Goal: Task Accomplishment & Management: Use online tool/utility

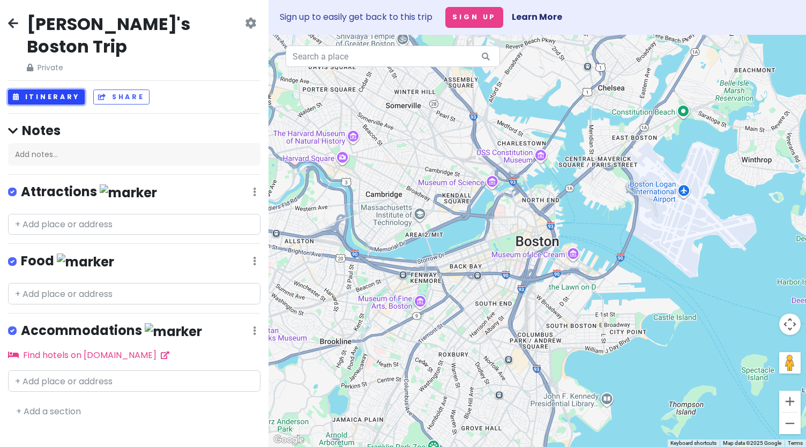
click at [50, 90] on button "Itinerary" at bounding box center [46, 98] width 77 height 16
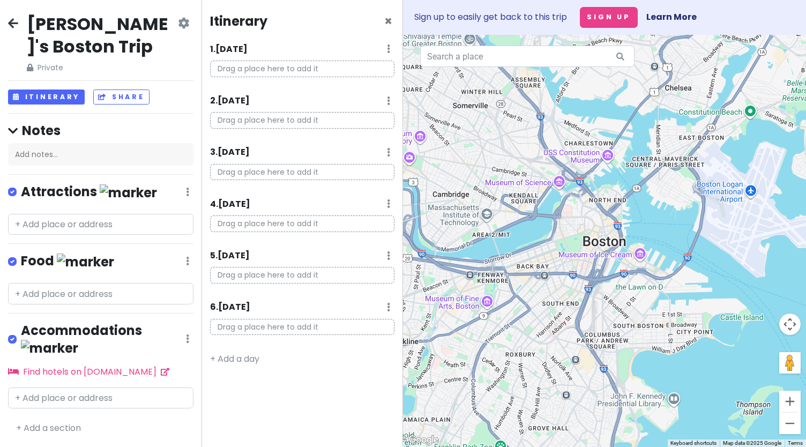
click at [343, 68] on p "Drag a place here to add it" at bounding box center [302, 69] width 184 height 17
click at [388, 50] on icon at bounding box center [388, 49] width 3 height 9
click at [337, 117] on link "Delete Day" at bounding box center [356, 106] width 88 height 26
click at [229, 303] on link "+ Add a day" at bounding box center [234, 307] width 49 height 12
click at [386, 49] on div "1 . [DATE] Add Day Notes Delete Day" at bounding box center [302, 51] width 184 height 18
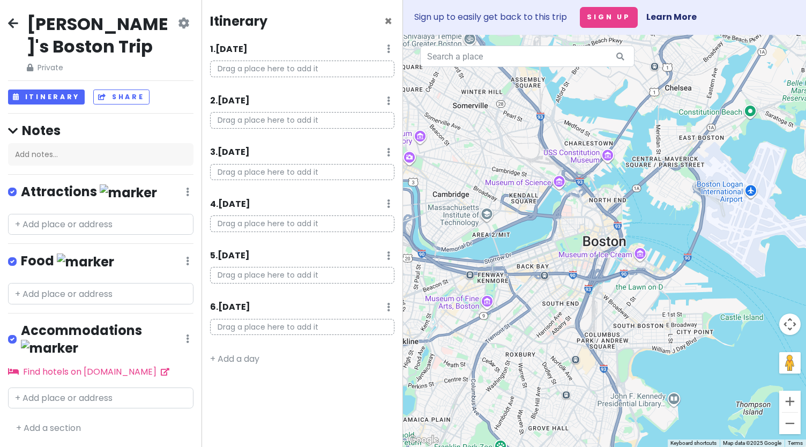
click at [331, 64] on p "Drag a place here to add it" at bounding box center [302, 69] width 184 height 17
click at [227, 45] on h6 "1 . [DATE]" at bounding box center [229, 49] width 38 height 11
click at [389, 47] on icon at bounding box center [388, 49] width 3 height 9
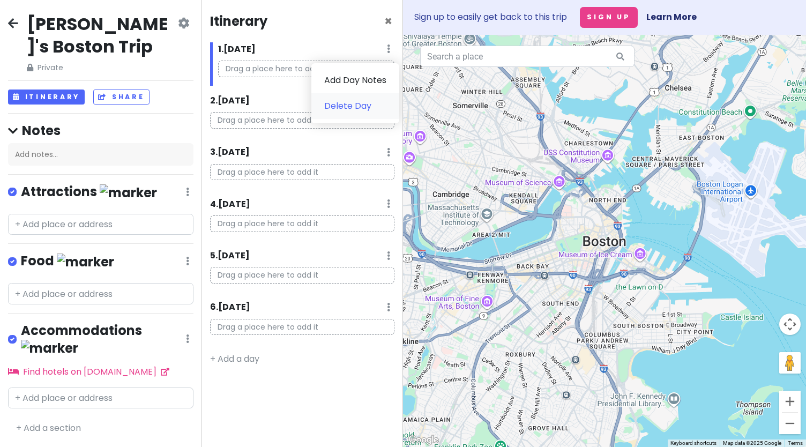
click at [355, 107] on link "Delete Day" at bounding box center [356, 106] width 88 height 26
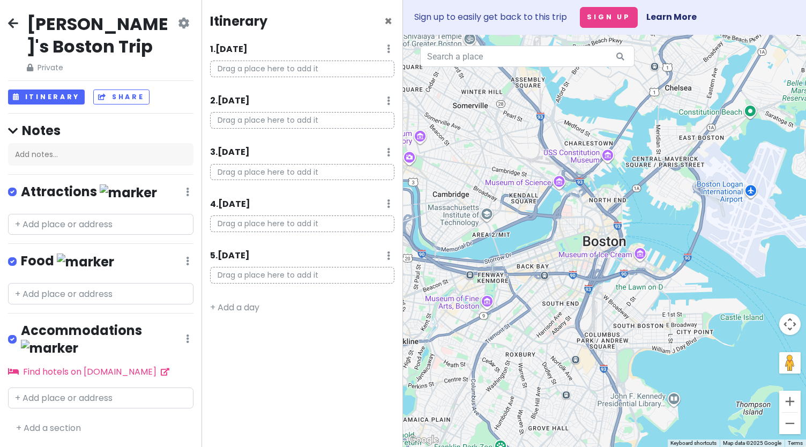
click at [390, 51] on icon at bounding box center [388, 49] width 3 height 9
click at [358, 106] on link "Delete Day" at bounding box center [356, 106] width 88 height 26
click at [388, 47] on icon at bounding box center [388, 49] width 3 height 9
click at [365, 106] on link "Delete Day" at bounding box center [356, 106] width 88 height 26
click at [387, 50] on div "1 . [DATE] Add Day Notes Delete Day" at bounding box center [302, 51] width 184 height 18
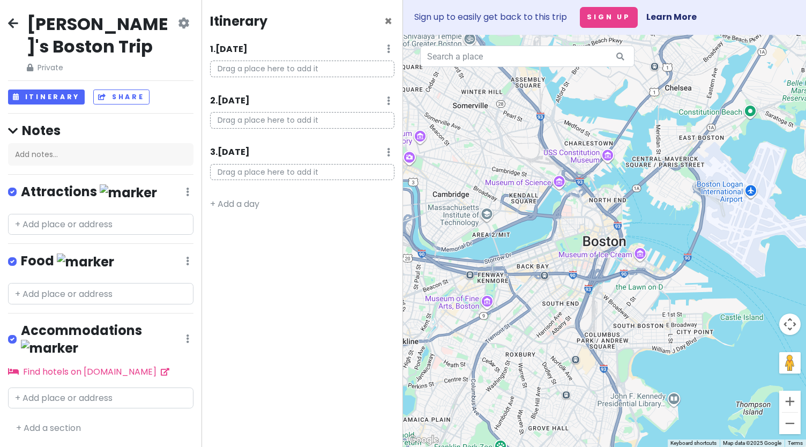
click at [387, 50] on div "1 . [DATE] Add Day Notes Delete Day" at bounding box center [302, 51] width 184 height 18
click at [392, 47] on div "1 . [DATE] Add Day Notes Delete Day" at bounding box center [302, 51] width 184 height 18
click at [388, 51] on icon at bounding box center [388, 49] width 3 height 9
click at [188, 20] on icon at bounding box center [183, 23] width 11 height 9
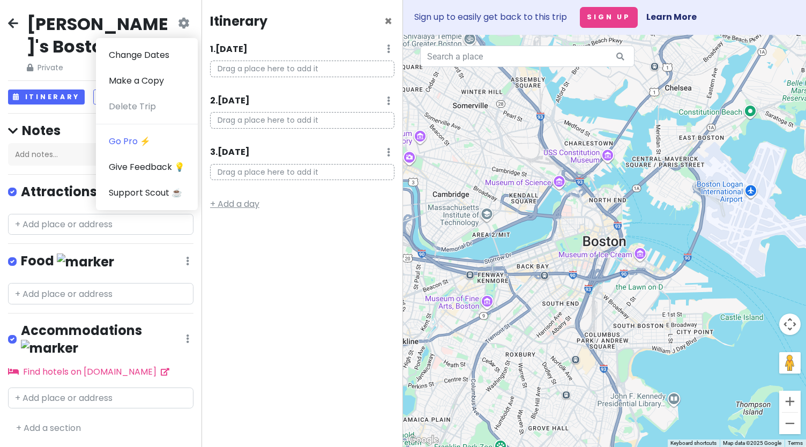
click at [252, 204] on link "+ Add a day" at bounding box center [234, 204] width 49 height 12
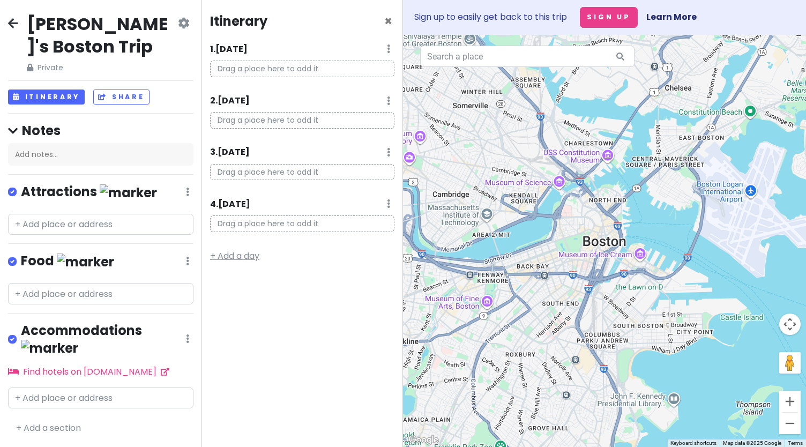
click at [238, 256] on link "+ Add a day" at bounding box center [234, 256] width 49 height 12
click at [224, 317] on div "Itinerary × 1 . [DATE] Add Day Notes Delete Day Drag a place here to add it 2 .…" at bounding box center [303, 223] width 202 height 447
click at [235, 306] on link "+ Add a day" at bounding box center [234, 307] width 49 height 12
click at [231, 357] on link "+ Add a day" at bounding box center [234, 359] width 49 height 12
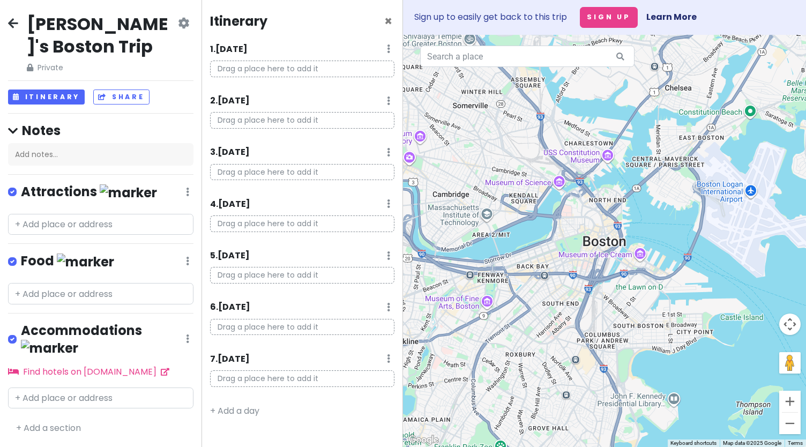
click at [187, 27] on icon at bounding box center [183, 23] width 11 height 9
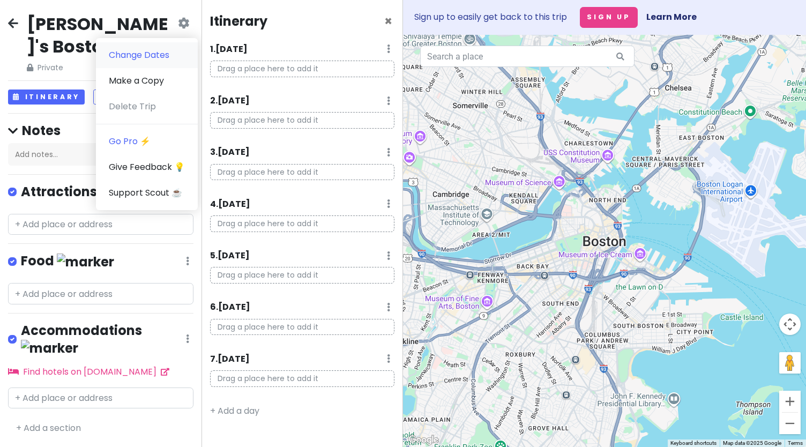
click at [180, 62] on link "Change Dates" at bounding box center [147, 55] width 102 height 26
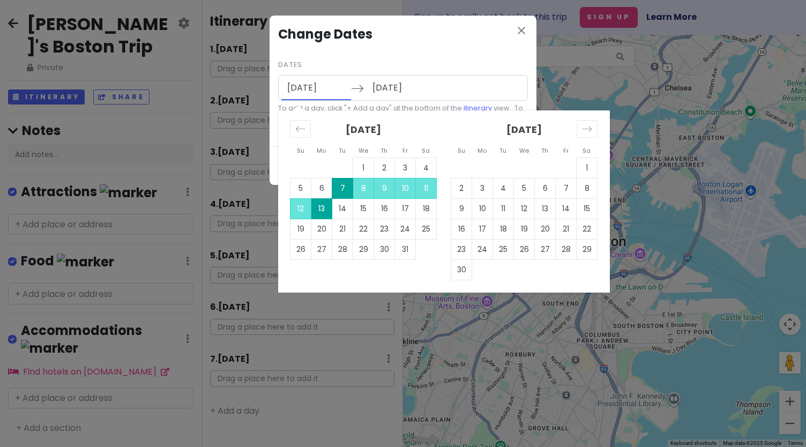
click at [315, 81] on input "[DATE]" at bounding box center [316, 88] width 70 height 25
click at [362, 188] on td "8" at bounding box center [363, 188] width 21 height 20
type input "[DATE]"
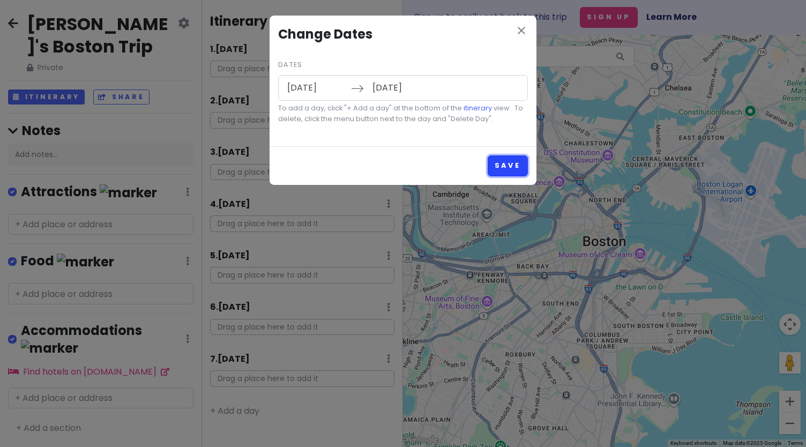
click at [510, 168] on button "Save" at bounding box center [508, 165] width 40 height 21
